Goal: Task Accomplishment & Management: Use online tool/utility

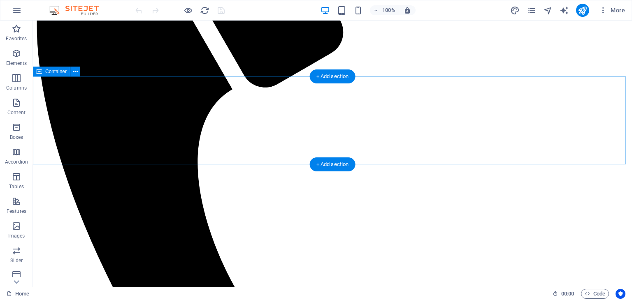
scroll to position [658, 0]
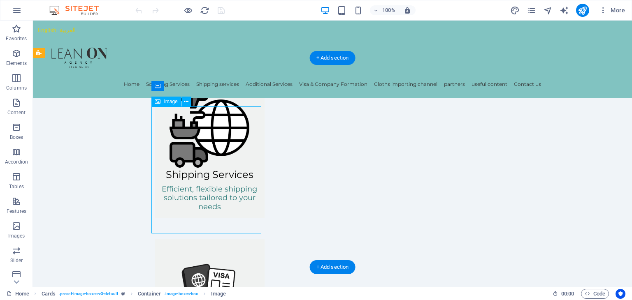
select select "%"
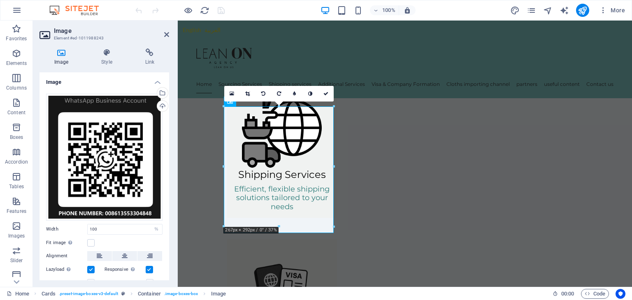
scroll to position [676, 0]
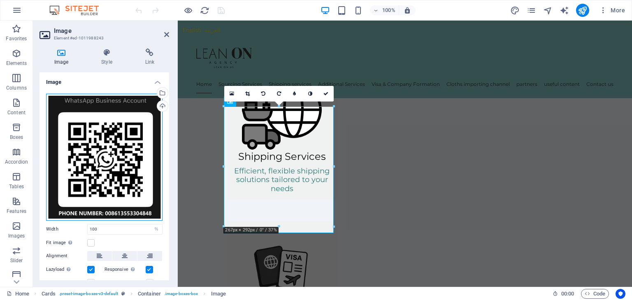
click at [122, 123] on div "Drag files here, click to choose files or select files from Files or our free s…" at bounding box center [104, 157] width 116 height 127
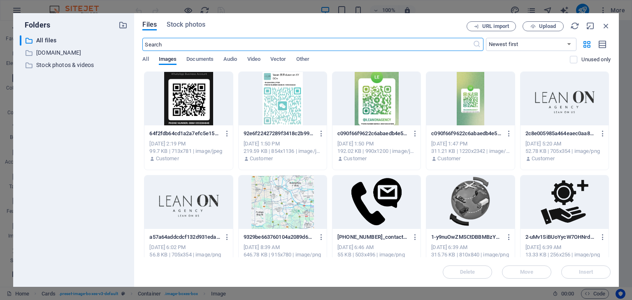
scroll to position [691, 0]
click at [532, 27] on icon "button" at bounding box center [532, 26] width 5 height 5
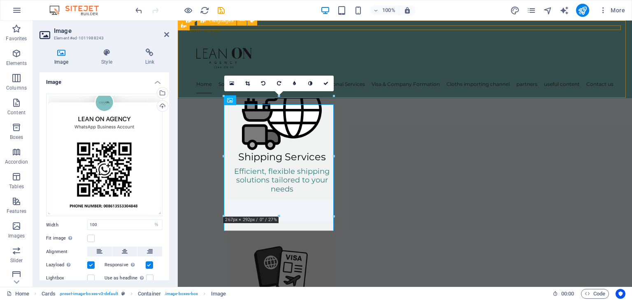
scroll to position [676, 0]
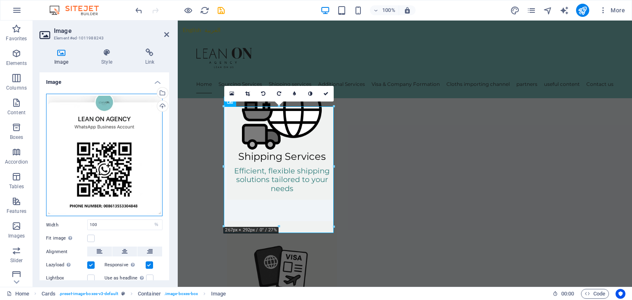
click at [118, 135] on div "Drag files here, click to choose files or select files from Files or our free s…" at bounding box center [104, 155] width 116 height 123
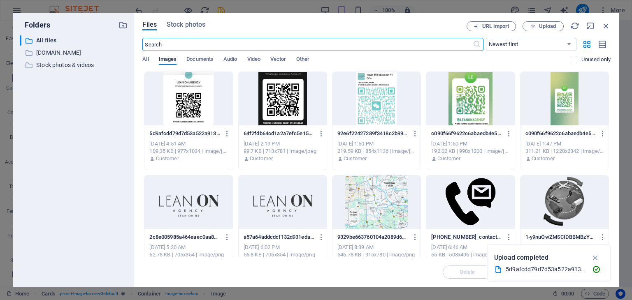
scroll to position [691, 0]
click at [608, 21] on icon "button" at bounding box center [605, 25] width 9 height 9
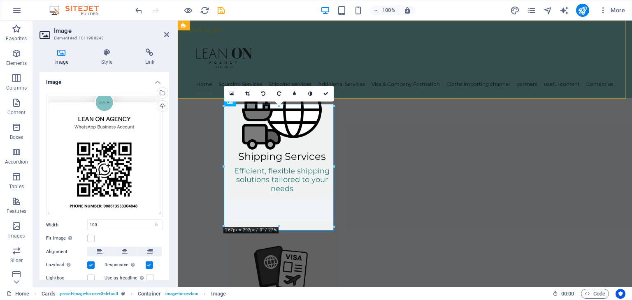
scroll to position [676, 0]
click at [324, 97] on link at bounding box center [326, 94] width 16 height 16
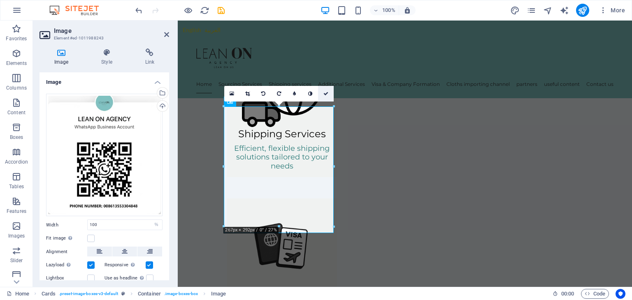
scroll to position [658, 0]
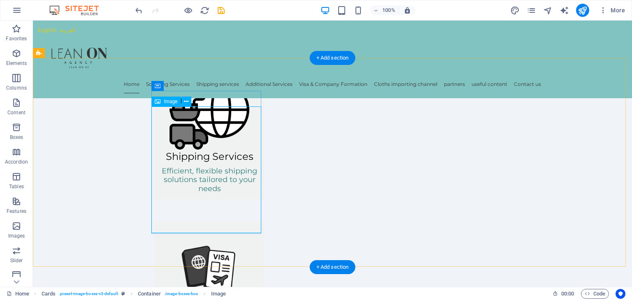
select select "%"
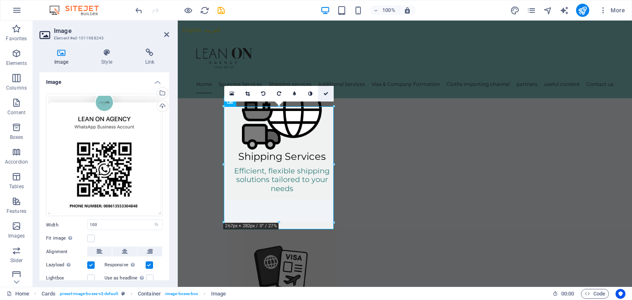
click at [321, 91] on link at bounding box center [326, 94] width 16 height 16
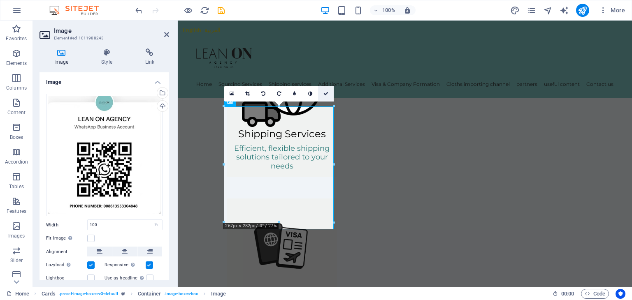
scroll to position [658, 0]
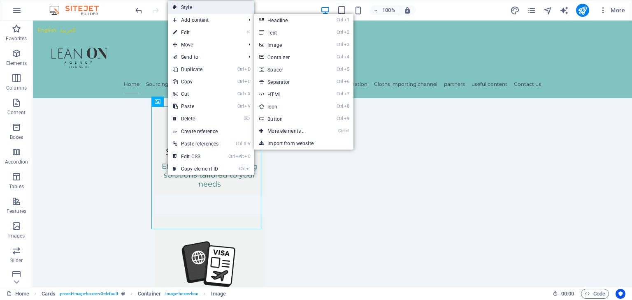
click at [204, 9] on link "Style" at bounding box center [211, 7] width 86 height 12
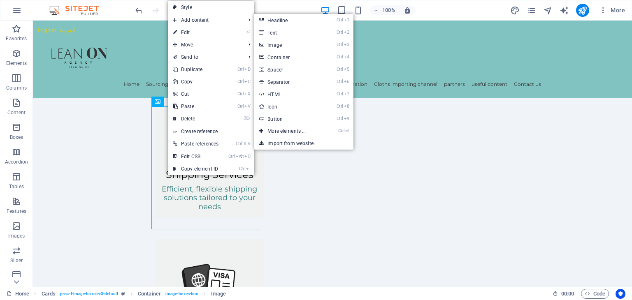
select select "rem"
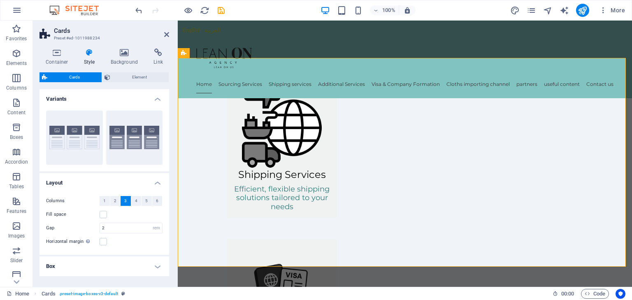
scroll to position [676, 0]
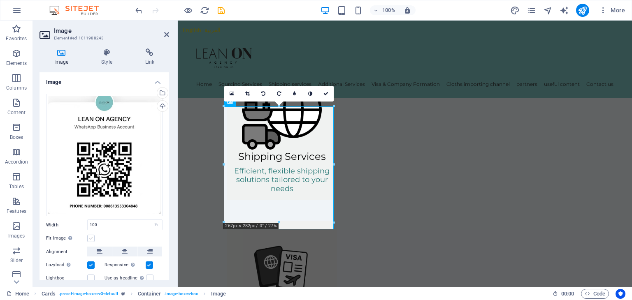
click at [92, 237] on label at bounding box center [90, 238] width 7 height 7
click at [0, 0] on input "Fit image Automatically fit image to a fixed width and height" at bounding box center [0, 0] width 0 height 0
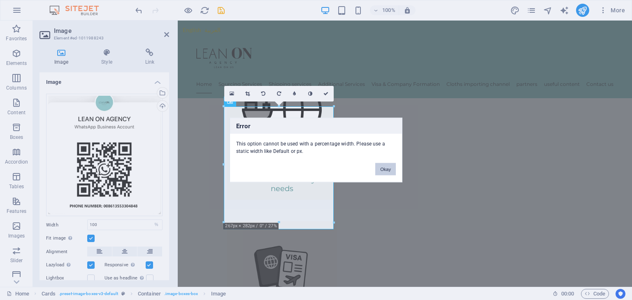
click at [386, 171] on button "Okay" at bounding box center [385, 169] width 21 height 12
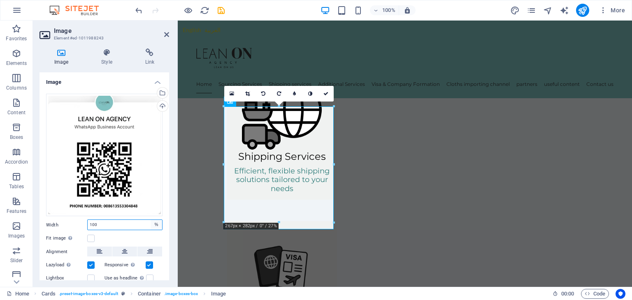
click at [158, 224] on select "Default auto px rem % em vh vw" at bounding box center [156, 225] width 12 height 10
select select "px"
click at [150, 220] on select "Default auto px rem % em vh vw" at bounding box center [156, 225] width 12 height 10
click at [107, 220] on input "267" at bounding box center [125, 225] width 74 height 10
type input "2"
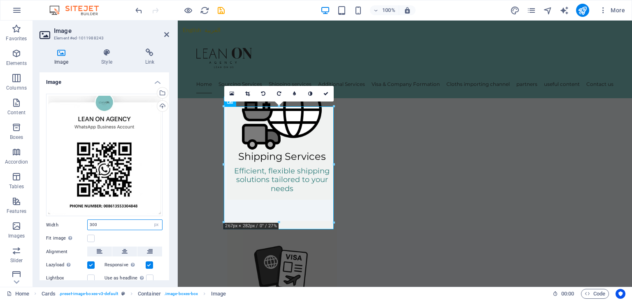
type input "300"
click at [124, 238] on div "Fit image Automatically fit image to a fixed width and height" at bounding box center [104, 239] width 116 height 10
click at [132, 235] on div "Fit image Automatically fit image to a fixed width and height" at bounding box center [104, 239] width 116 height 10
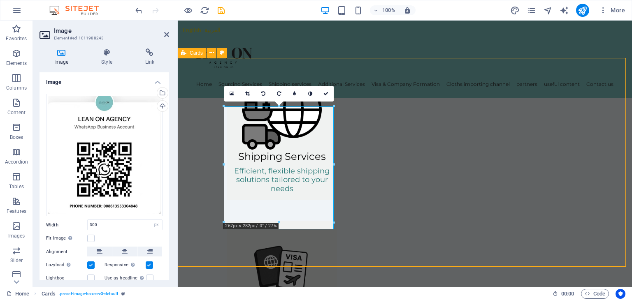
scroll to position [658, 0]
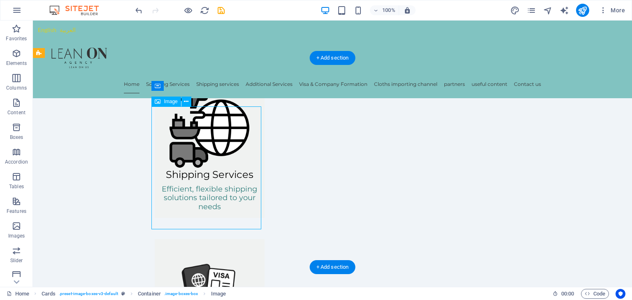
scroll to position [676, 0]
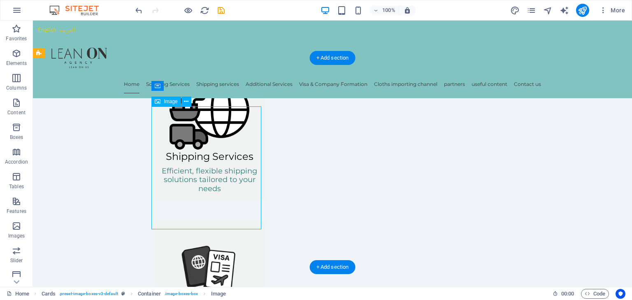
select select "px"
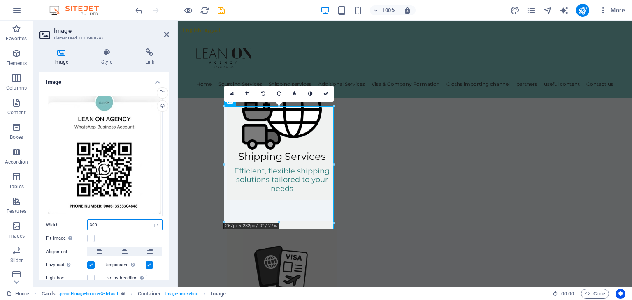
click at [100, 224] on input "300" at bounding box center [125, 225] width 74 height 10
type input "3"
type input "400"
click at [114, 234] on div "Fit image Automatically fit image to a fixed width and height" at bounding box center [104, 239] width 116 height 10
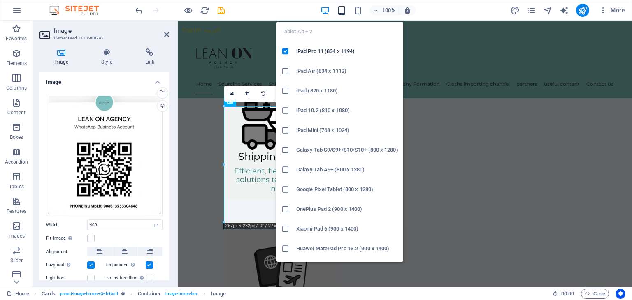
click at [346, 7] on icon "button" at bounding box center [341, 10] width 9 height 9
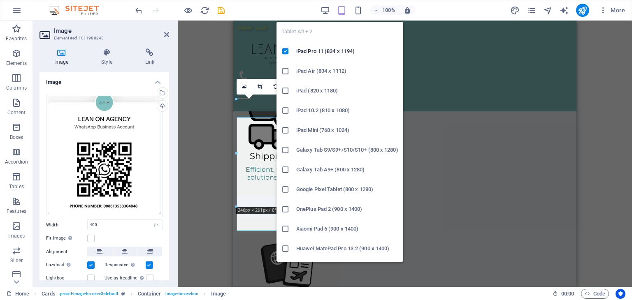
scroll to position [629, 0]
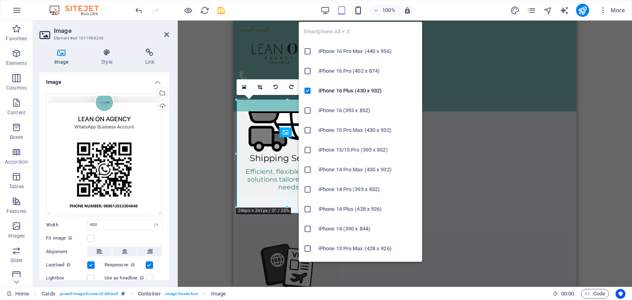
click at [360, 7] on icon "button" at bounding box center [357, 10] width 9 height 9
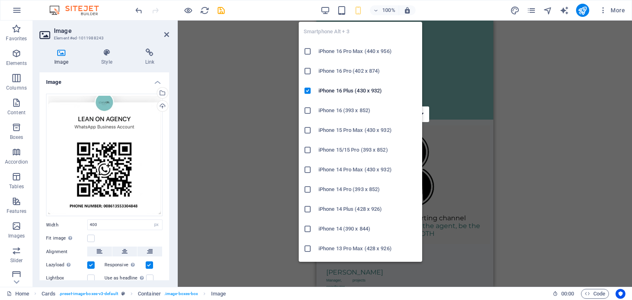
scroll to position [1208, 0]
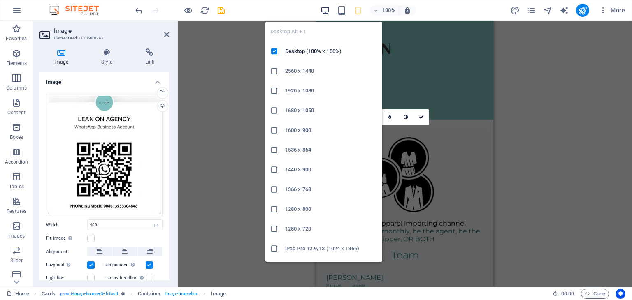
click at [323, 10] on icon "button" at bounding box center [324, 10] width 9 height 9
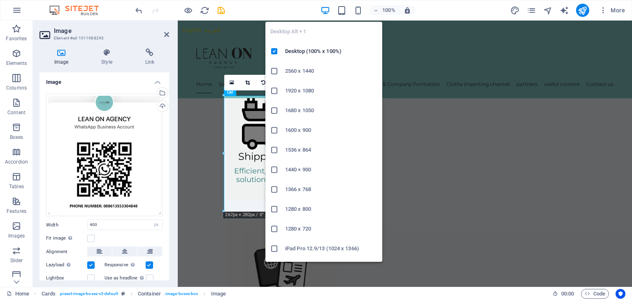
scroll to position [684, 0]
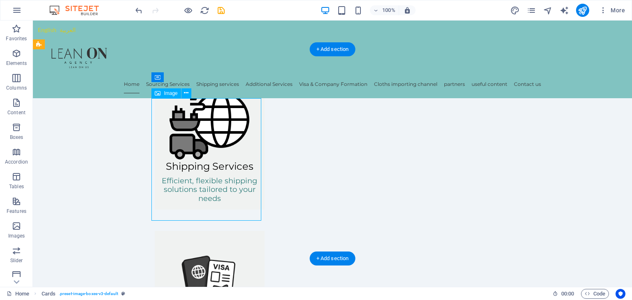
scroll to position [684, 0]
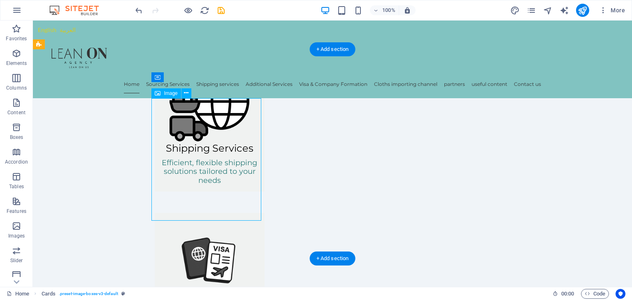
select select "px"
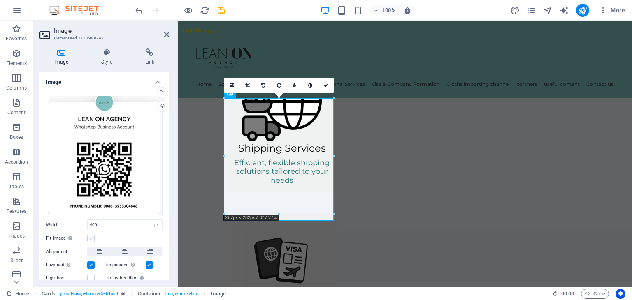
click at [90, 236] on label at bounding box center [90, 238] width 7 height 7
click at [0, 0] on input "Fit image Automatically fit image to a fixed width and height" at bounding box center [0, 0] width 0 height 0
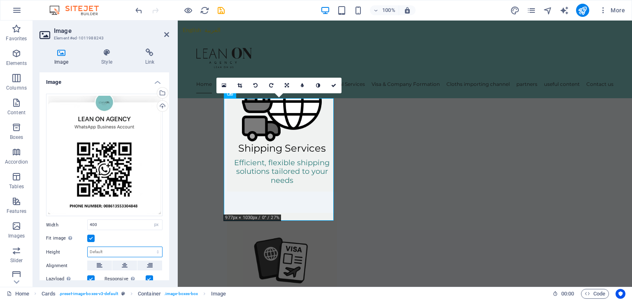
click at [112, 252] on select "Default auto px" at bounding box center [125, 252] width 74 height 10
click at [88, 247] on select "Default auto px" at bounding box center [125, 252] width 74 height 10
click at [112, 249] on select "Default auto px" at bounding box center [125, 252] width 74 height 10
select select "px"
click at [149, 247] on select "Default auto px" at bounding box center [125, 252] width 74 height 10
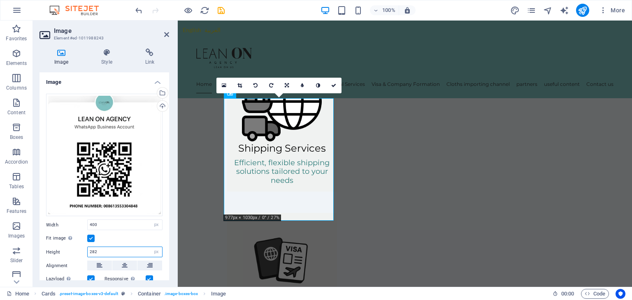
click at [110, 252] on input "282" at bounding box center [125, 252] width 74 height 10
click at [70, 252] on div "Height 282 Default auto px" at bounding box center [104, 252] width 116 height 11
type input "300"
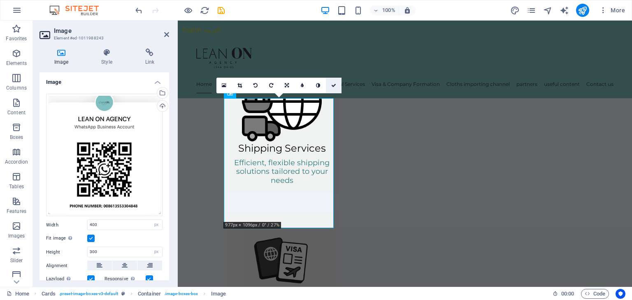
click at [332, 86] on icon at bounding box center [333, 85] width 5 height 5
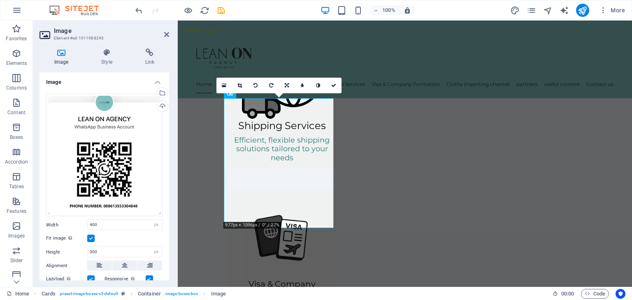
scroll to position [666, 0]
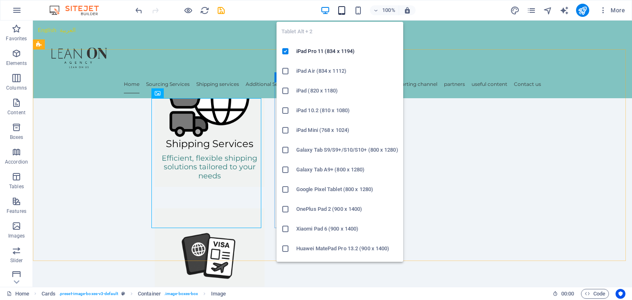
click at [342, 7] on icon "button" at bounding box center [341, 10] width 9 height 9
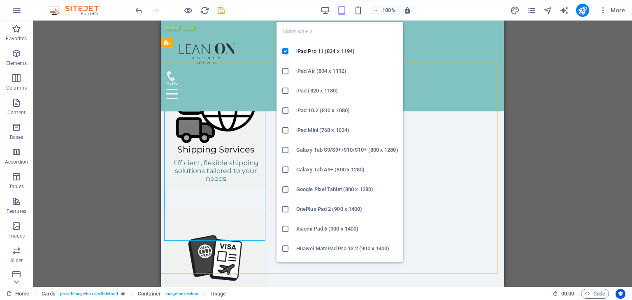
scroll to position [636, 0]
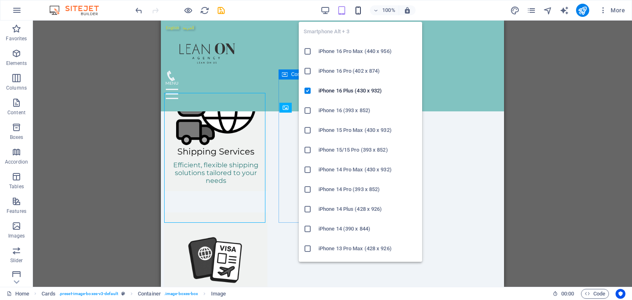
click at [355, 12] on icon "button" at bounding box center [357, 10] width 9 height 9
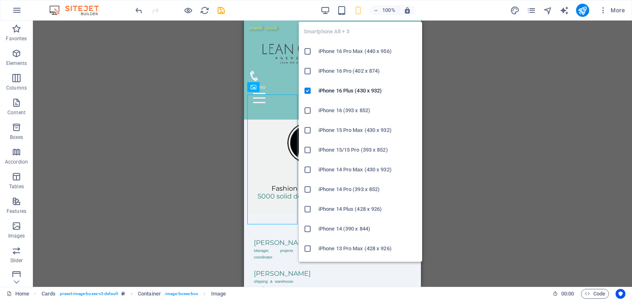
scroll to position [1243, 0]
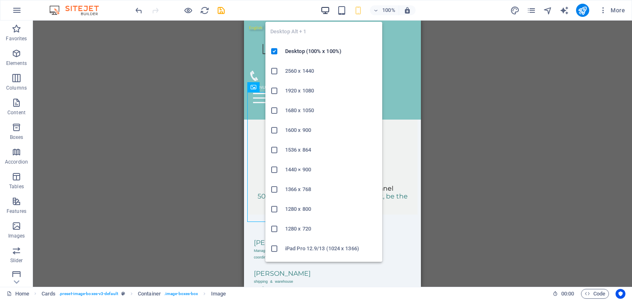
click at [322, 9] on icon "button" at bounding box center [324, 10] width 9 height 9
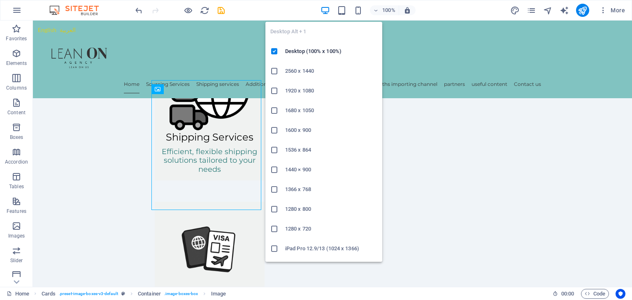
scroll to position [670, 0]
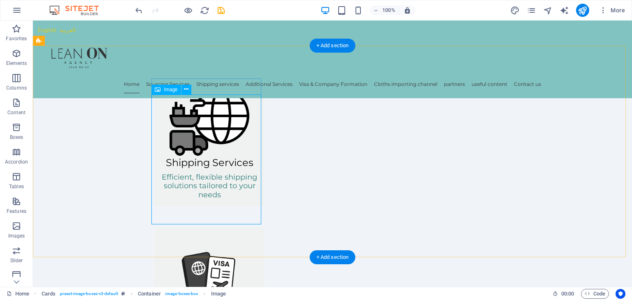
scroll to position [688, 0]
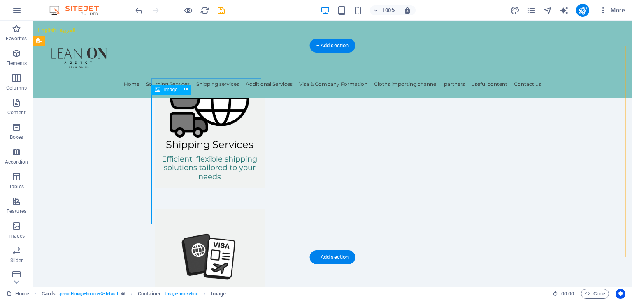
select select "px"
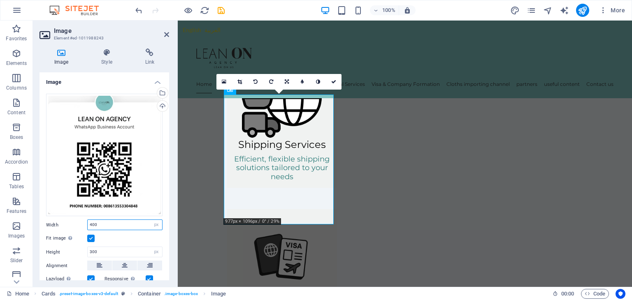
drag, startPoint x: 100, startPoint y: 220, endPoint x: 78, endPoint y: 221, distance: 22.2
click at [78, 221] on div "Width 400 Default auto px rem % em vh vw" at bounding box center [104, 225] width 116 height 11
type input "300"
click at [108, 236] on div "Fit image Automatically fit image to a fixed width and height" at bounding box center [104, 239] width 116 height 10
click at [345, 15] on div "100%" at bounding box center [367, 10] width 95 height 13
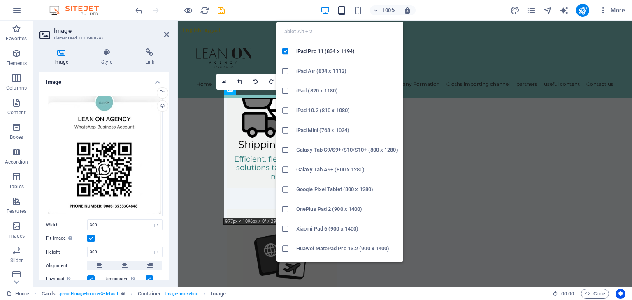
click at [341, 12] on icon "button" at bounding box center [341, 10] width 9 height 9
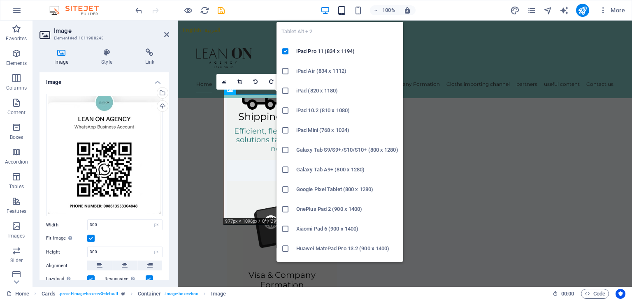
scroll to position [639, 0]
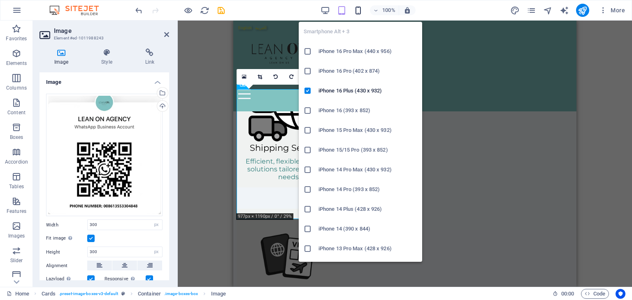
click at [355, 9] on icon "button" at bounding box center [357, 10] width 9 height 9
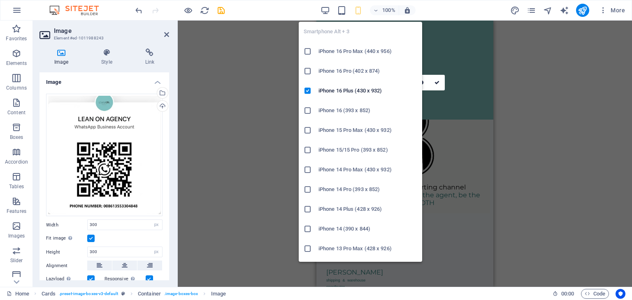
scroll to position [1243, 0]
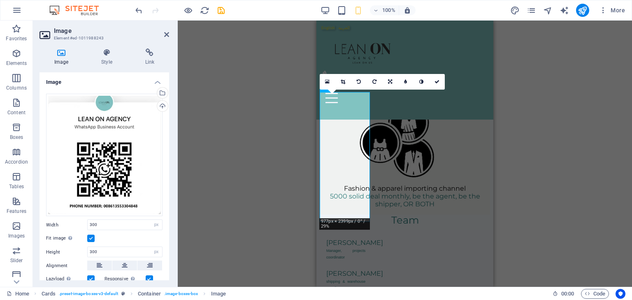
click at [90, 236] on label at bounding box center [90, 238] width 7 height 7
click at [0, 0] on input "Fit image Automatically fit image to a fixed width and height" at bounding box center [0, 0] width 0 height 0
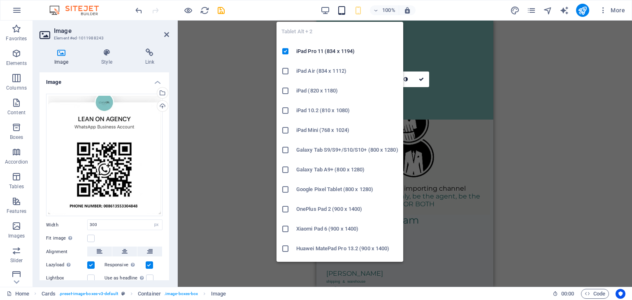
click at [342, 13] on icon "button" at bounding box center [341, 10] width 9 height 9
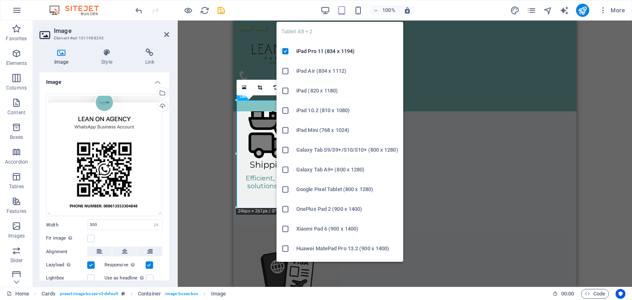
scroll to position [628, 0]
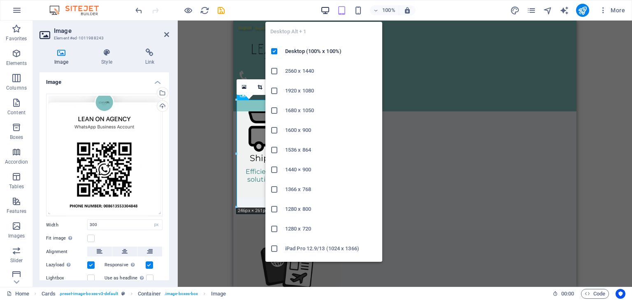
click at [321, 10] on icon "button" at bounding box center [324, 10] width 9 height 9
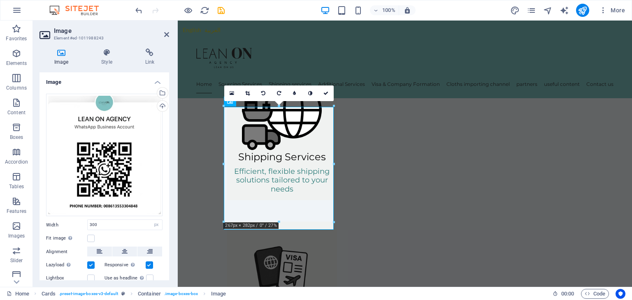
scroll to position [675, 0]
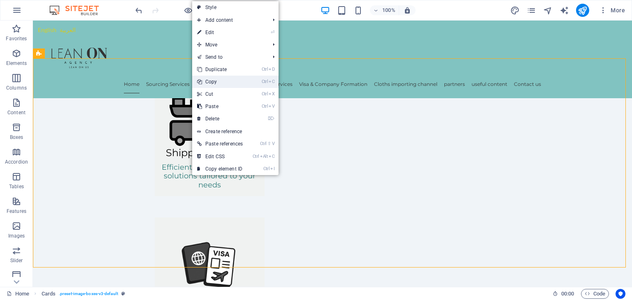
click at [220, 79] on link "Ctrl C Copy" at bounding box center [220, 82] width 56 height 12
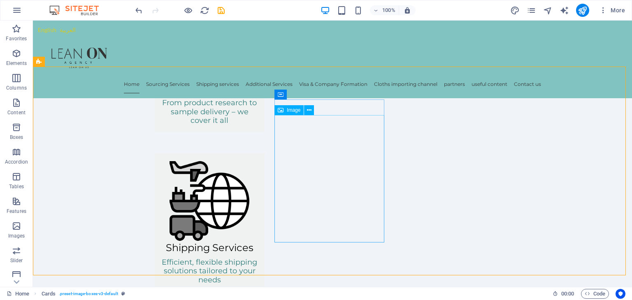
scroll to position [410, 0]
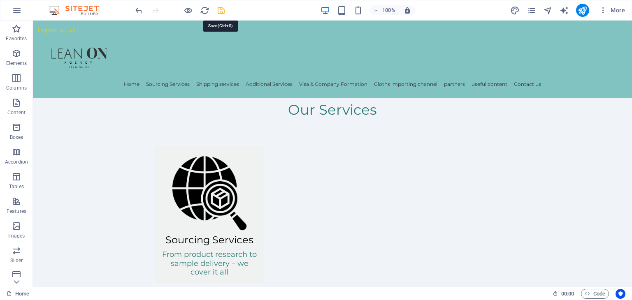
click at [222, 8] on icon "save" at bounding box center [220, 10] width 9 height 9
click at [531, 12] on icon "pages" at bounding box center [530, 10] width 9 height 9
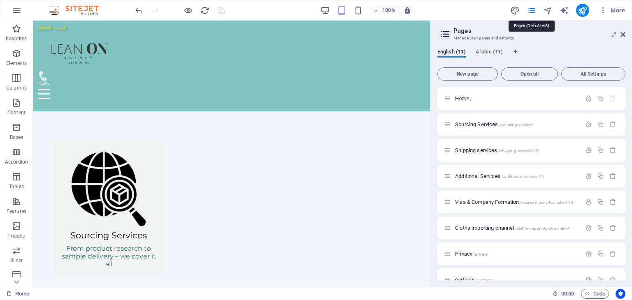
scroll to position [396, 0]
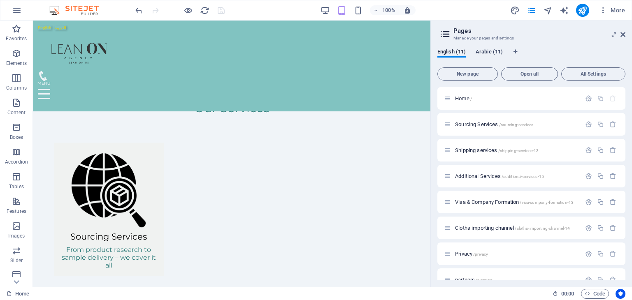
click at [487, 51] on span "Arabic (11)" at bounding box center [488, 53] width 27 height 12
click at [469, 98] on span "HOME /" at bounding box center [464, 98] width 18 height 6
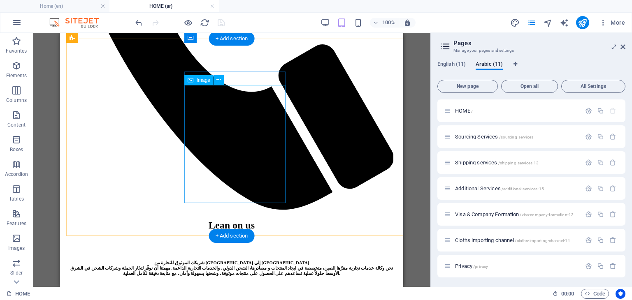
scroll to position [658, 0]
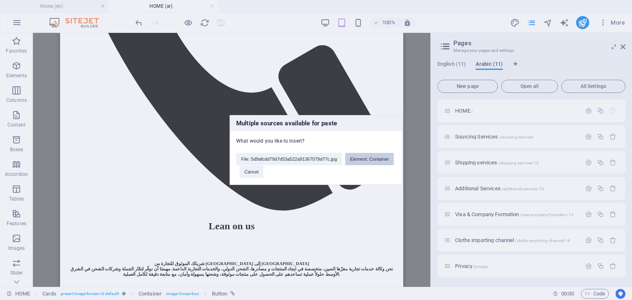
click at [366, 159] on button "Element: Container" at bounding box center [369, 159] width 49 height 12
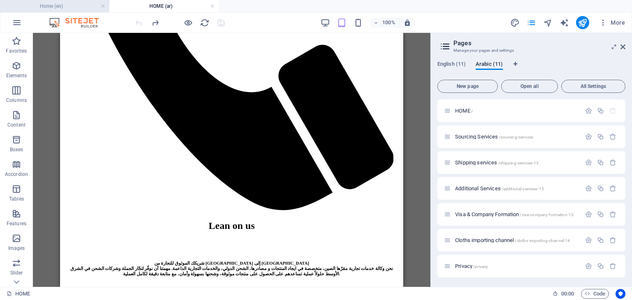
click at [69, 8] on h4 "Home (en)" at bounding box center [54, 6] width 109 height 9
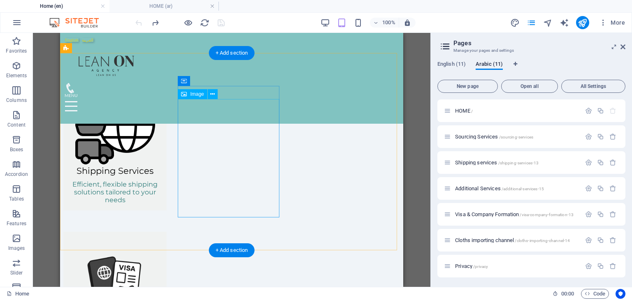
scroll to position [643, 0]
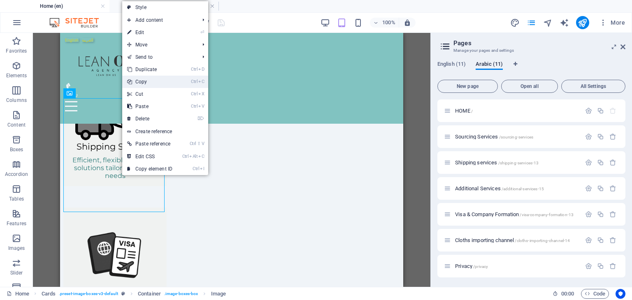
click at [155, 83] on link "Ctrl C Copy" at bounding box center [149, 82] width 55 height 12
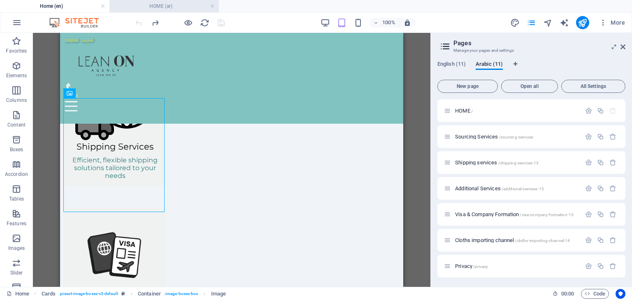
click at [159, 5] on h4 "HOME (ar)" at bounding box center [163, 6] width 109 height 9
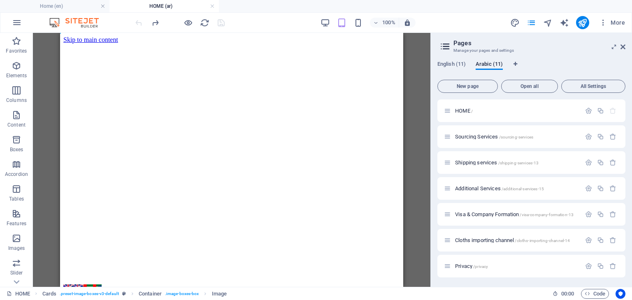
scroll to position [658, 0]
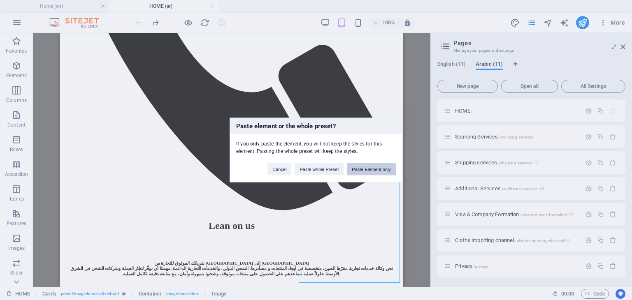
click at [364, 169] on button "Paste Element only" at bounding box center [371, 169] width 49 height 12
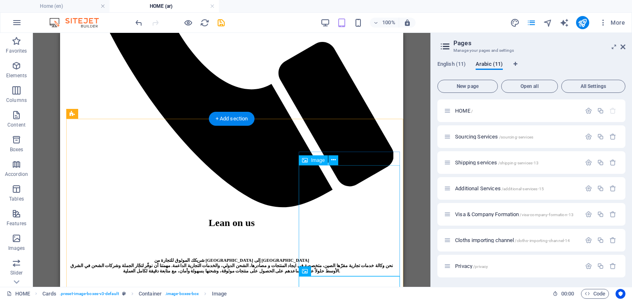
scroll to position [740, 0]
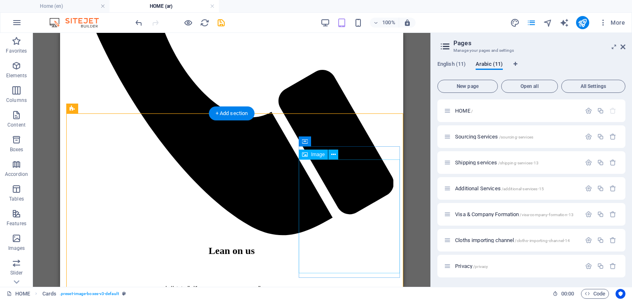
scroll to position [617, 0]
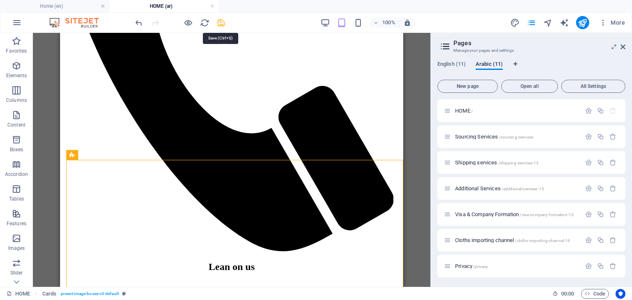
click at [221, 18] on icon "save" at bounding box center [220, 22] width 9 height 9
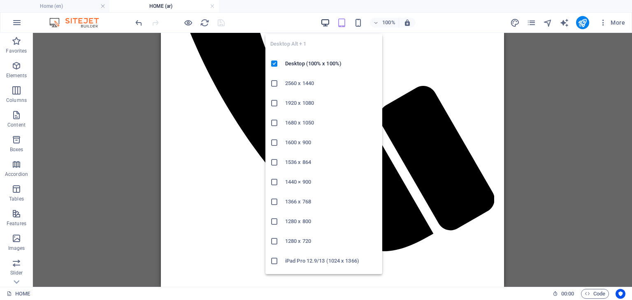
click at [326, 21] on icon "button" at bounding box center [324, 22] width 9 height 9
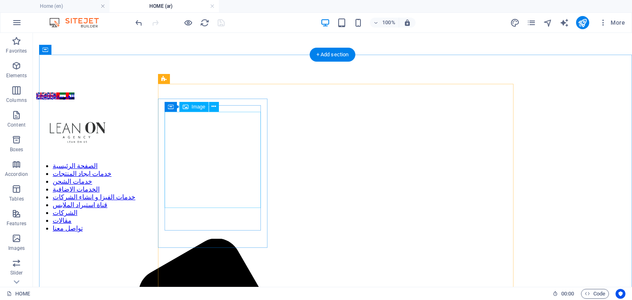
scroll to position [0, 0]
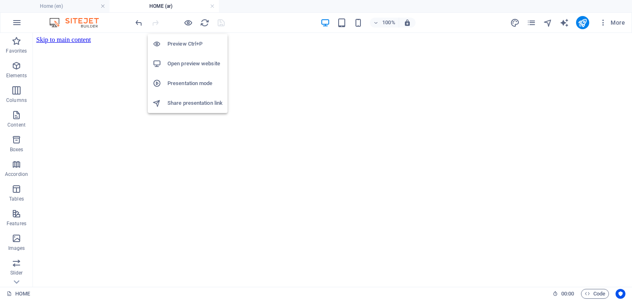
click at [181, 65] on h6 "Open preview website" at bounding box center [194, 64] width 55 height 10
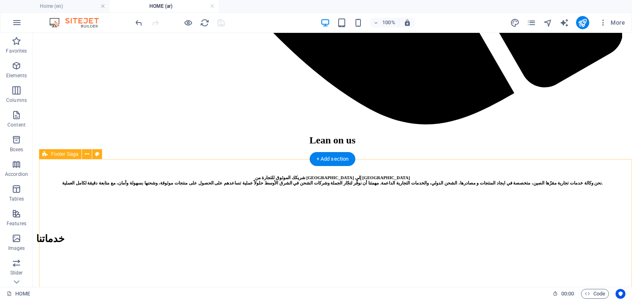
scroll to position [1118, 0]
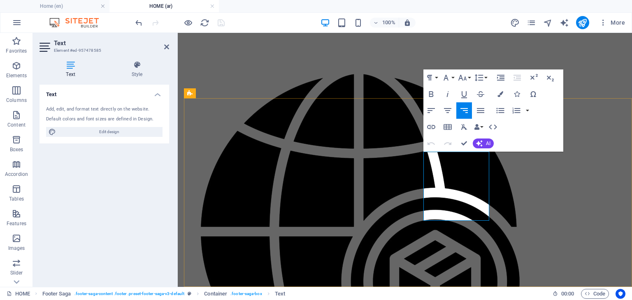
drag, startPoint x: 479, startPoint y: 251, endPoint x: 484, endPoint y: 247, distance: 6.7
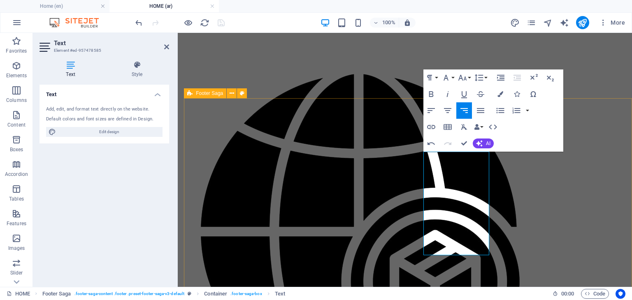
drag, startPoint x: 483, startPoint y: 251, endPoint x: 488, endPoint y: 239, distance: 12.9
drag, startPoint x: 488, startPoint y: 252, endPoint x: 424, endPoint y: 237, distance: 65.9
click at [464, 78] on icon "button" at bounding box center [462, 78] width 10 height 10
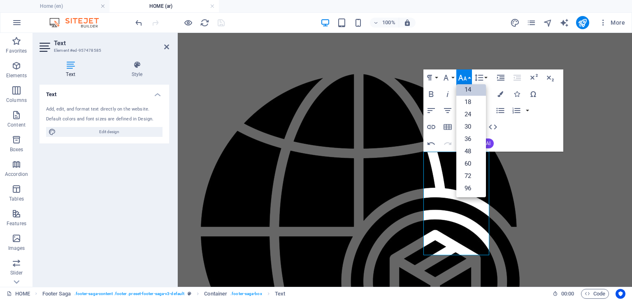
scroll to position [25, 0]
click at [469, 100] on link "11" at bounding box center [471, 106] width 30 height 12
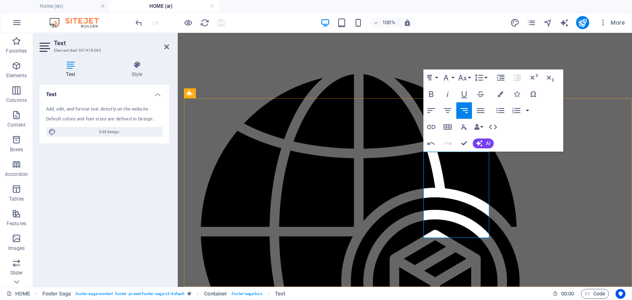
drag, startPoint x: 434, startPoint y: 216, endPoint x: 490, endPoint y: 218, distance: 55.5
copy p "008613553304848"
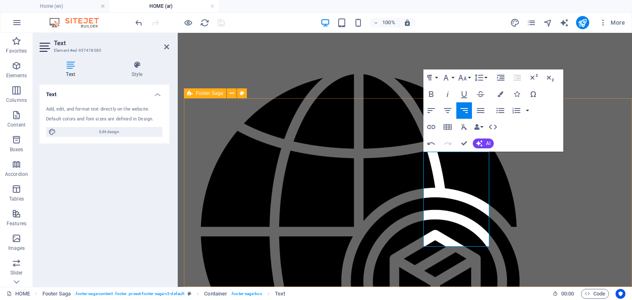
drag, startPoint x: 449, startPoint y: 243, endPoint x: 491, endPoint y: 243, distance: 41.5
click at [465, 78] on icon "button" at bounding box center [462, 78] width 9 height 6
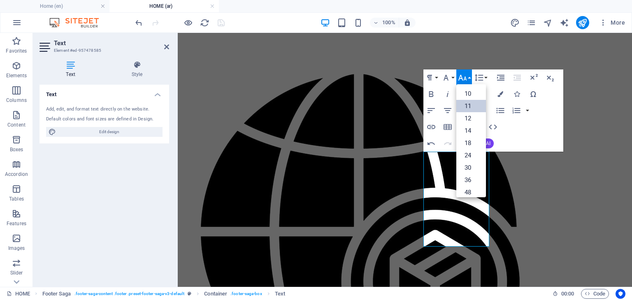
scroll to position [46, 0]
click at [468, 112] on link "14" at bounding box center [471, 109] width 30 height 12
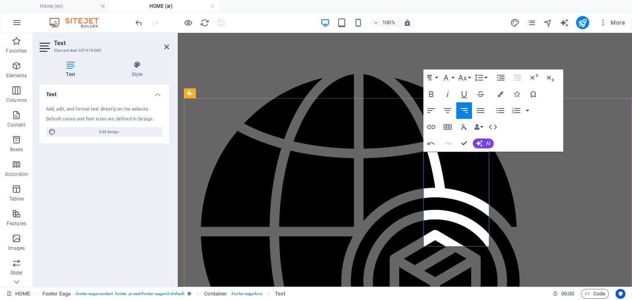
drag, startPoint x: 451, startPoint y: 243, endPoint x: 487, endPoint y: 234, distance: 37.3
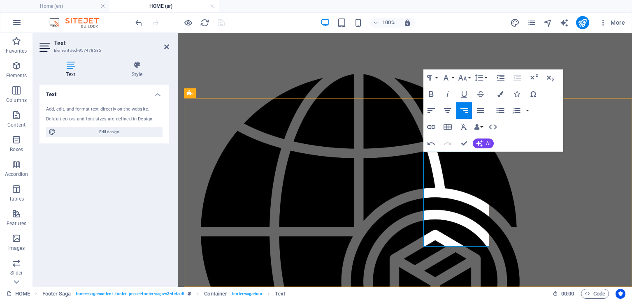
drag, startPoint x: 487, startPoint y: 242, endPoint x: 429, endPoint y: 234, distance: 58.9
copy div "Whatsapp/Telegram/Wechat 008613553304848"
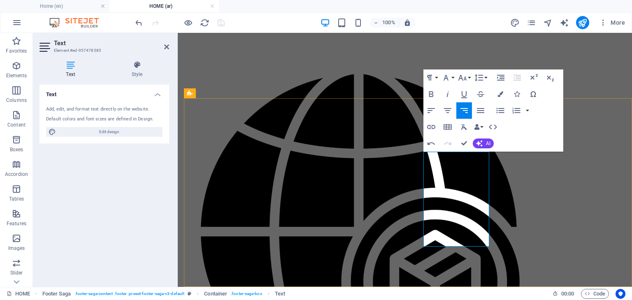
copy div "Whatsapp/Telegram/Wechat 008613553304848"
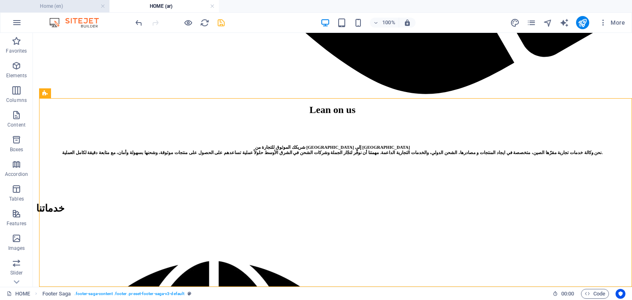
click at [81, 5] on h4 "Home (en)" at bounding box center [54, 6] width 109 height 9
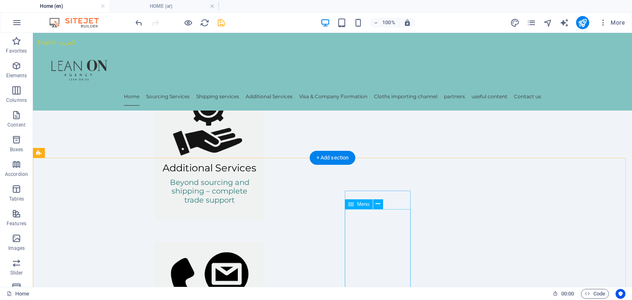
scroll to position [1004, 0]
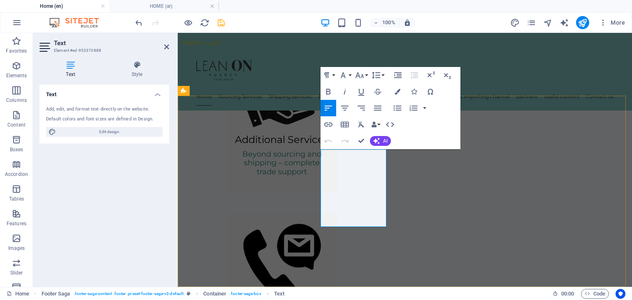
drag, startPoint x: 373, startPoint y: 222, endPoint x: 362, endPoint y: 220, distance: 10.8
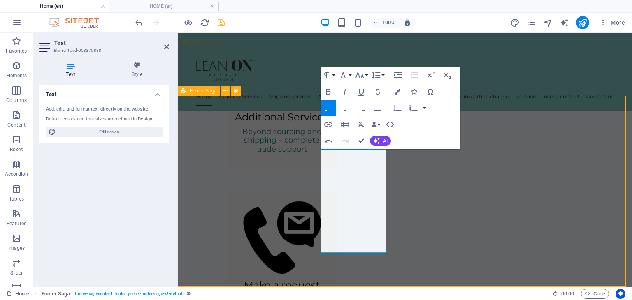
scroll to position [1004, 0]
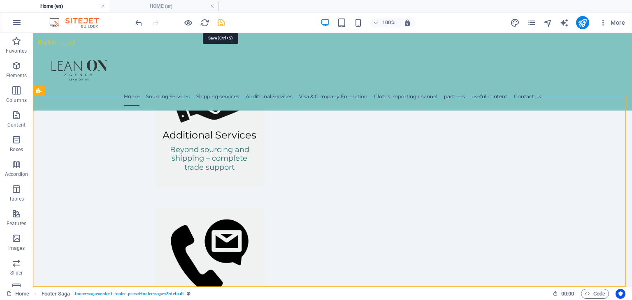
click at [220, 22] on icon "save" at bounding box center [220, 22] width 9 height 9
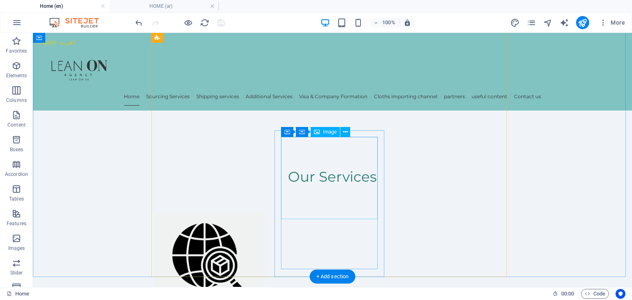
scroll to position [0, 0]
